Goal: Task Accomplishment & Management: Manage account settings

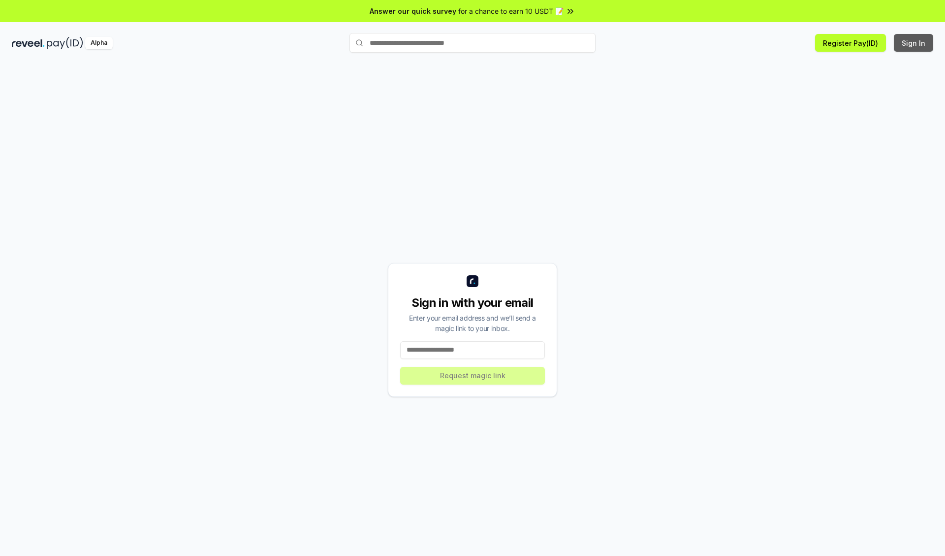
click at [914, 43] on button "Sign In" at bounding box center [913, 43] width 39 height 18
type input "**********"
click at [473, 375] on button "Request magic link" at bounding box center [472, 376] width 145 height 18
